Goal: Task Accomplishment & Management: Manage account settings

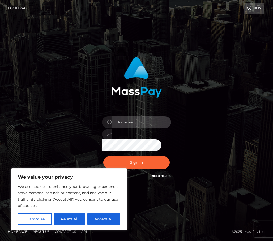
click at [148, 120] on input "text" at bounding box center [142, 122] width 60 height 12
type input "h20cocontact@gmail.com"
click at [103, 156] on button "Sign in" at bounding box center [136, 162] width 66 height 13
